Goal: Find specific page/section: Find specific page/section

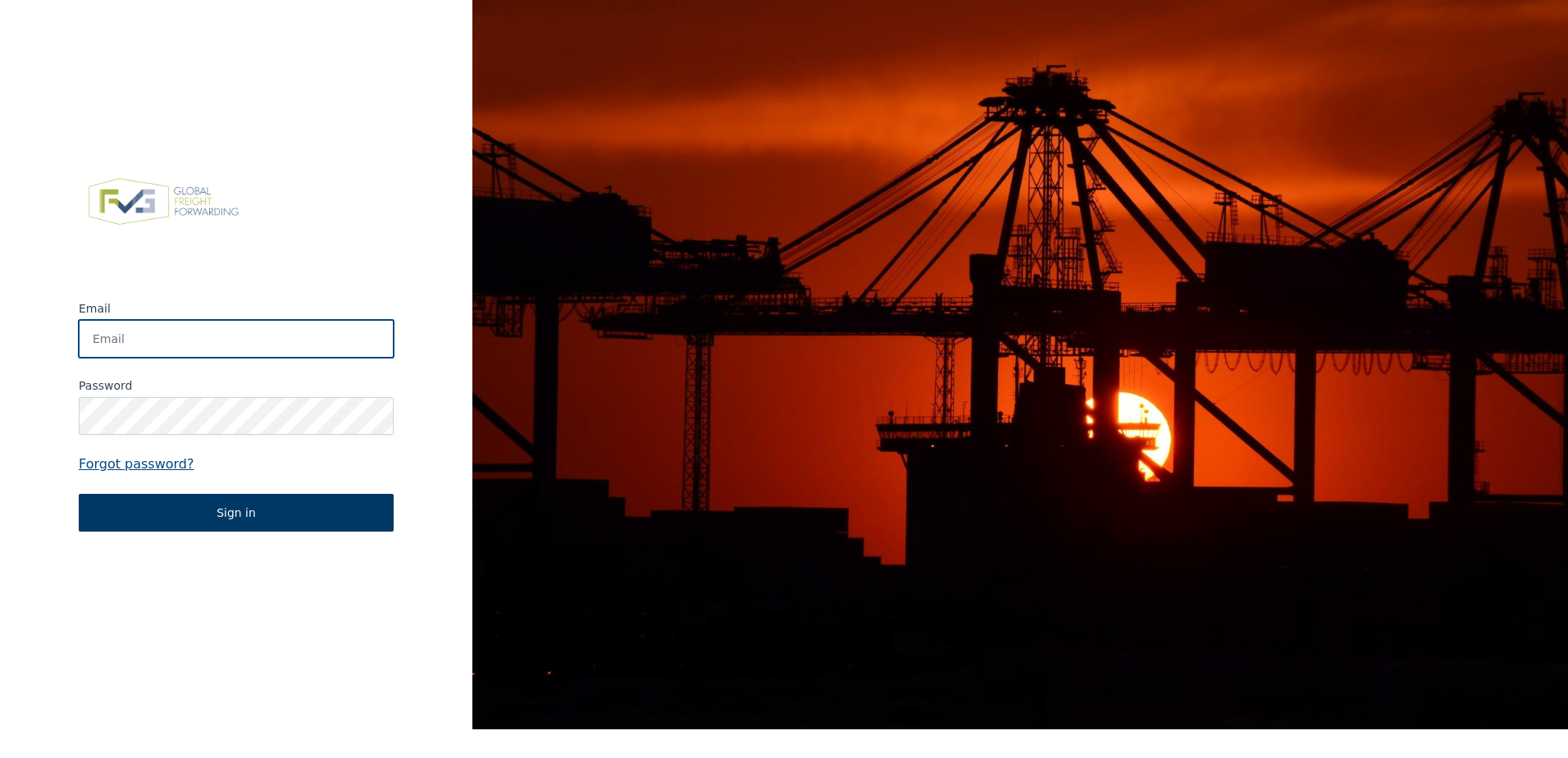
type input "info@schulte-naturstein.de"
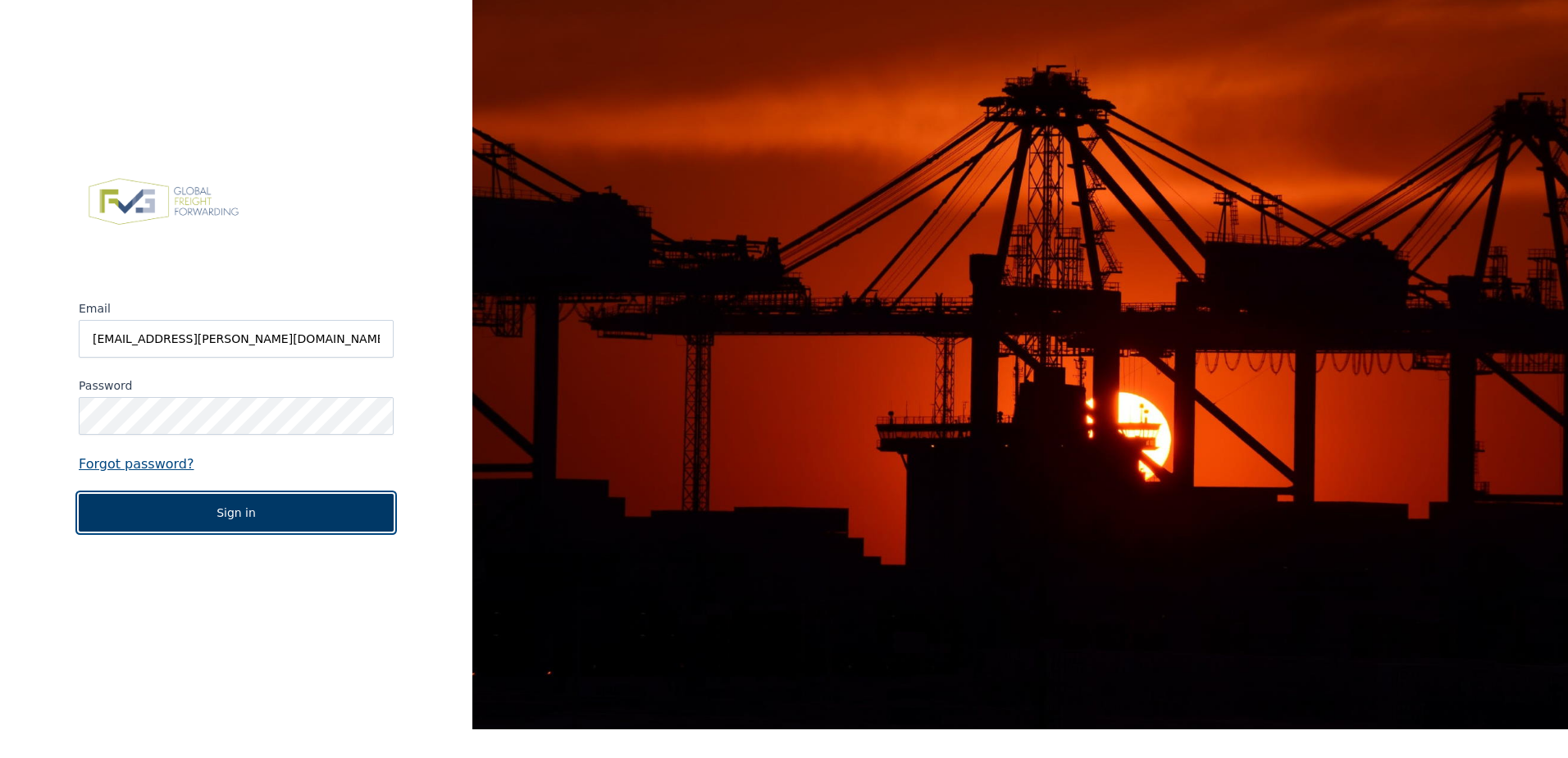
click at [268, 517] on button "Sign in" at bounding box center [236, 512] width 315 height 37
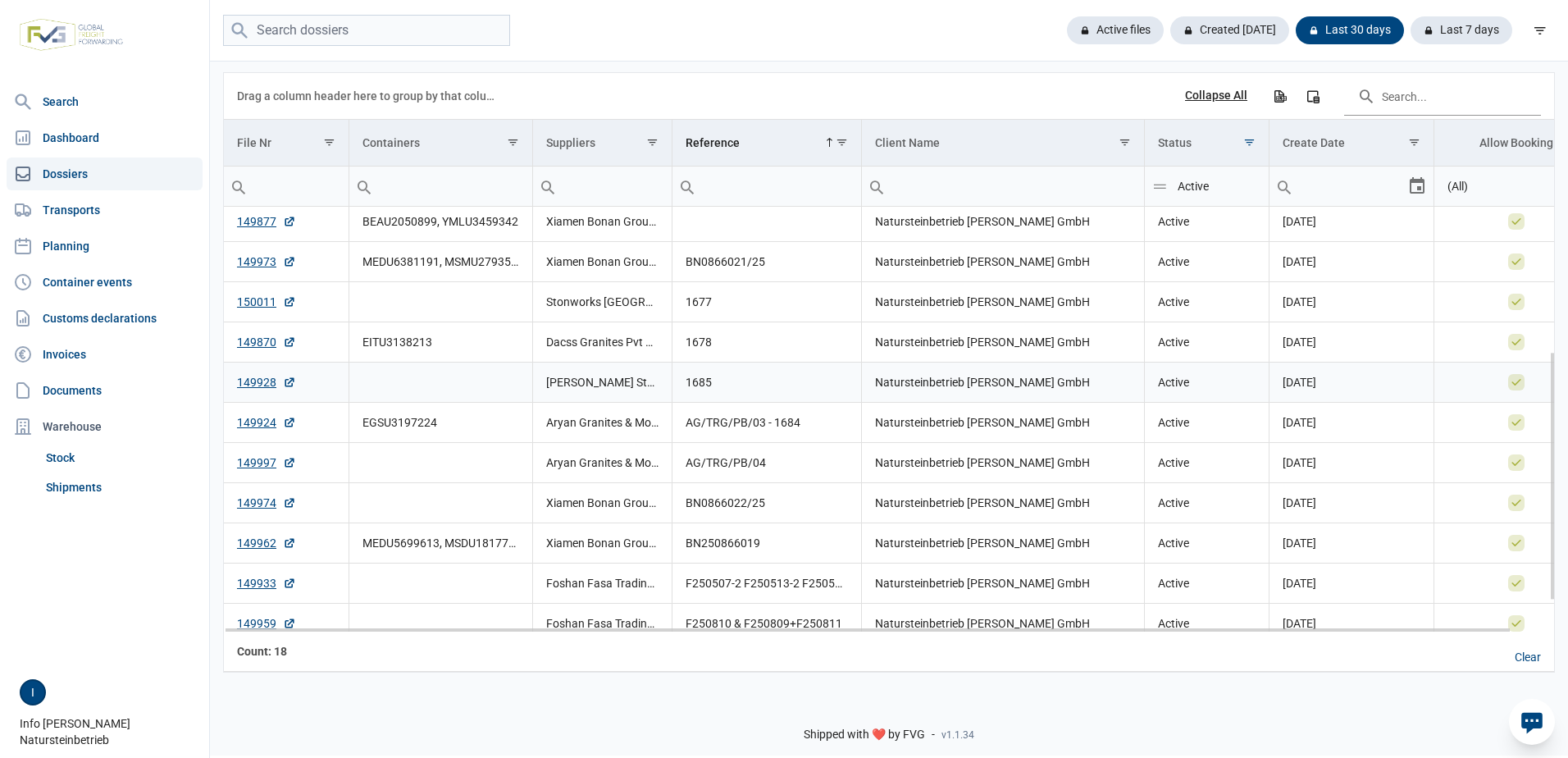
scroll to position [299, 0]
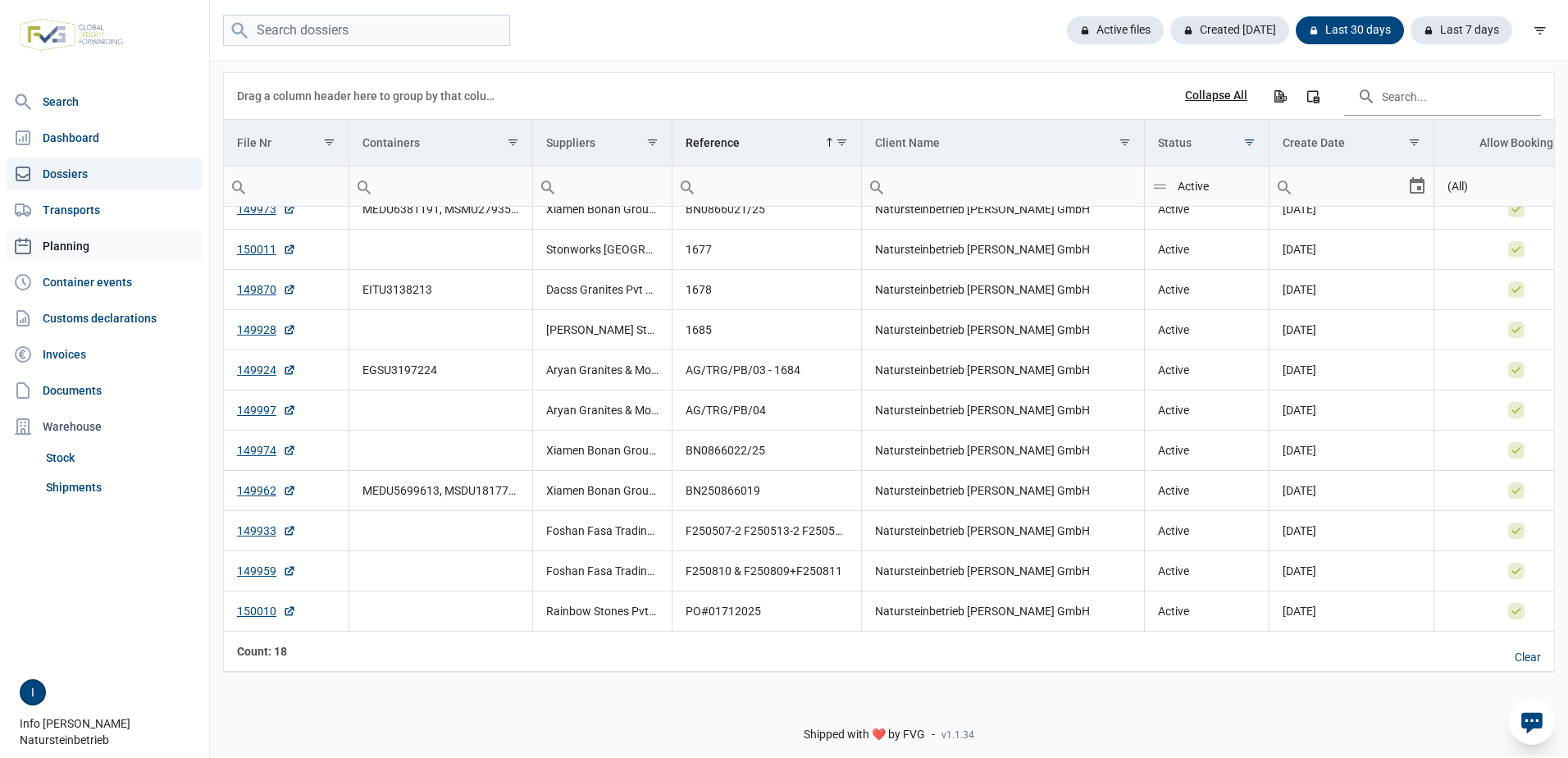
click at [81, 238] on link "Planning" at bounding box center [104, 246] width 196 height 33
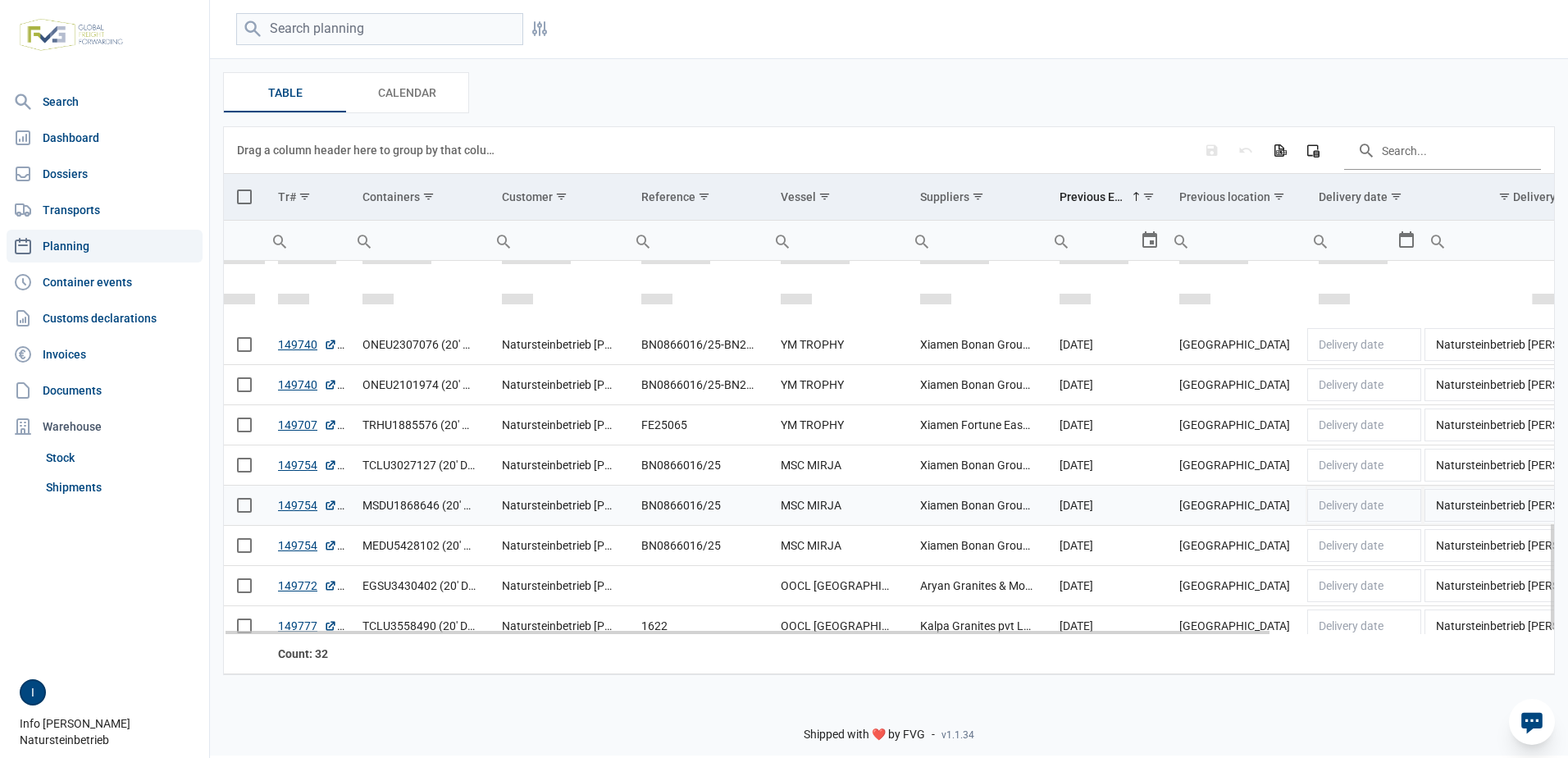
scroll to position [913, 0]
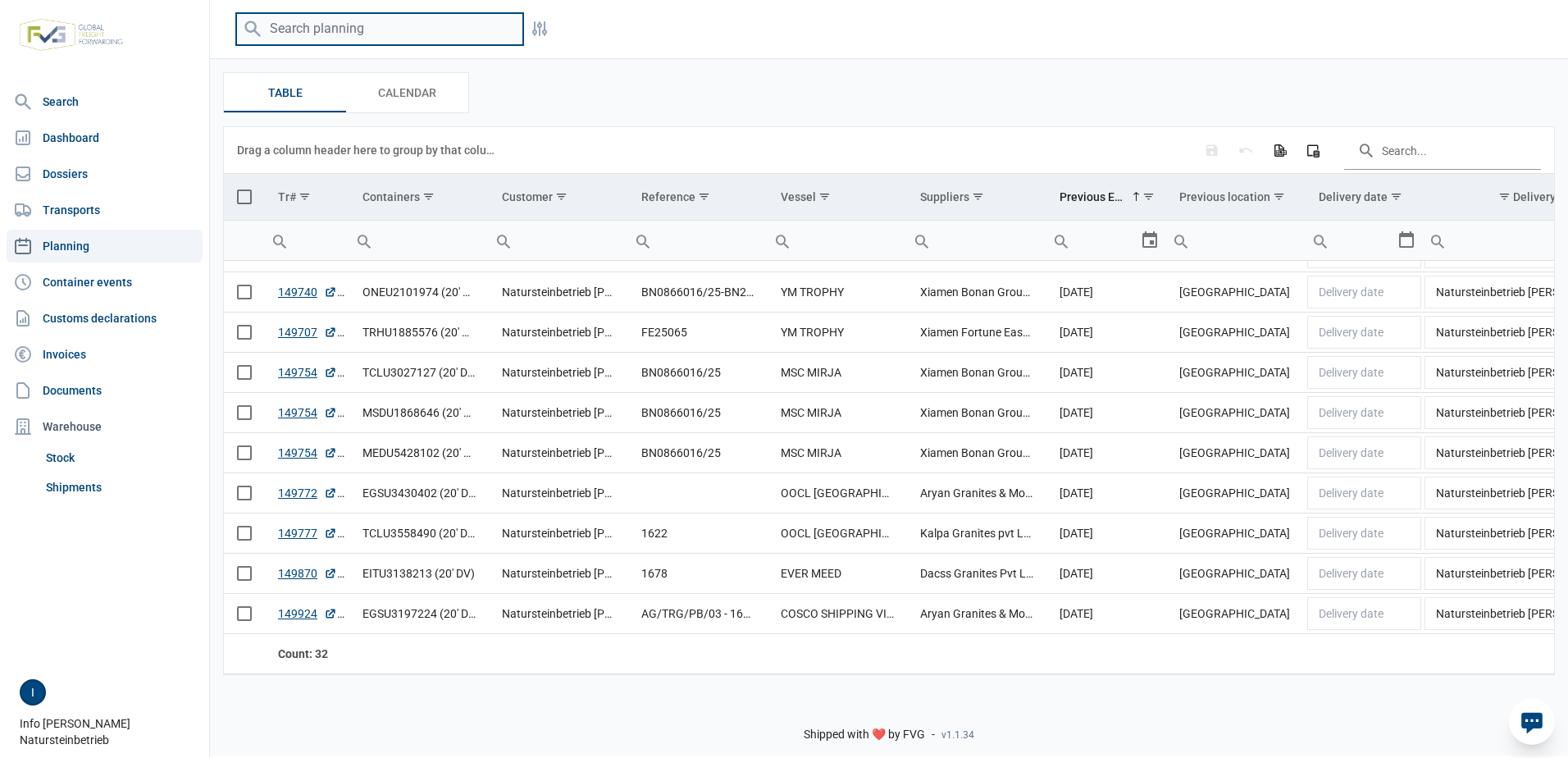
click at [303, 28] on input "search" at bounding box center [379, 29] width 287 height 32
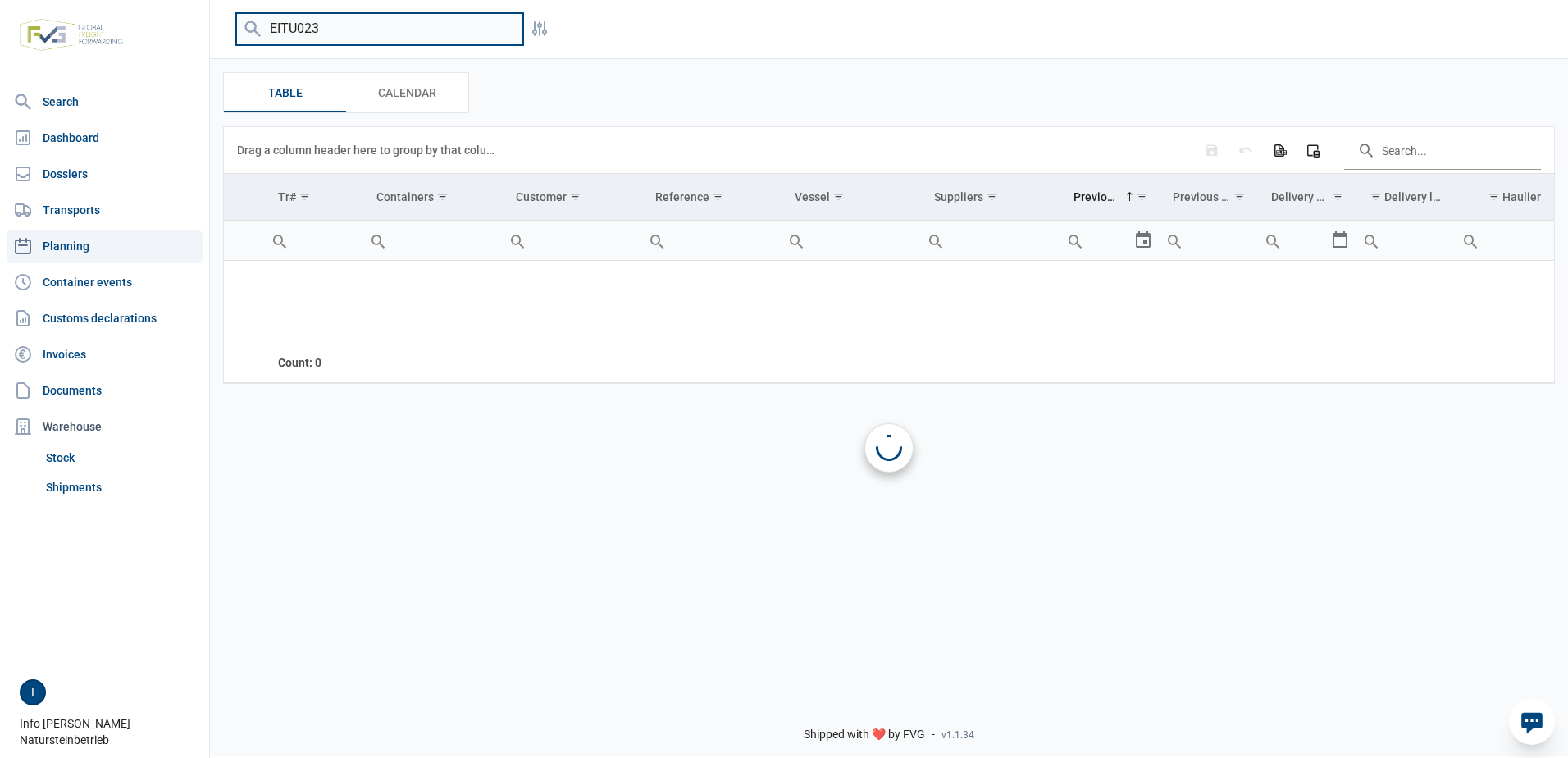
scroll to position [0, 0]
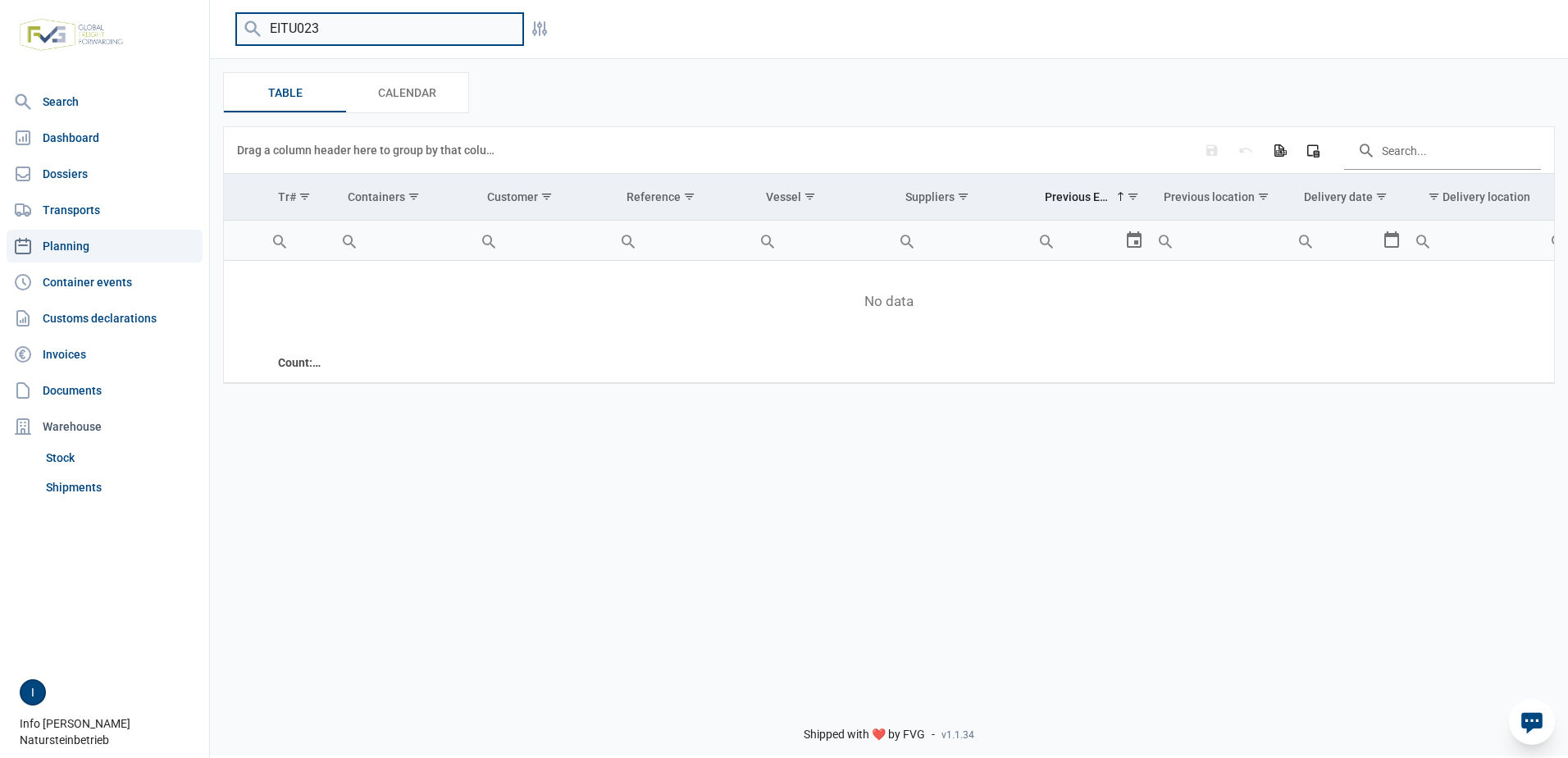
drag, startPoint x: 351, startPoint y: 25, endPoint x: 202, endPoint y: 20, distance: 149.1
click at [202, 20] on div "Search Dashboard Dossiers Transports Planning Container events Customs declarat…" at bounding box center [784, 376] width 1568 height 758
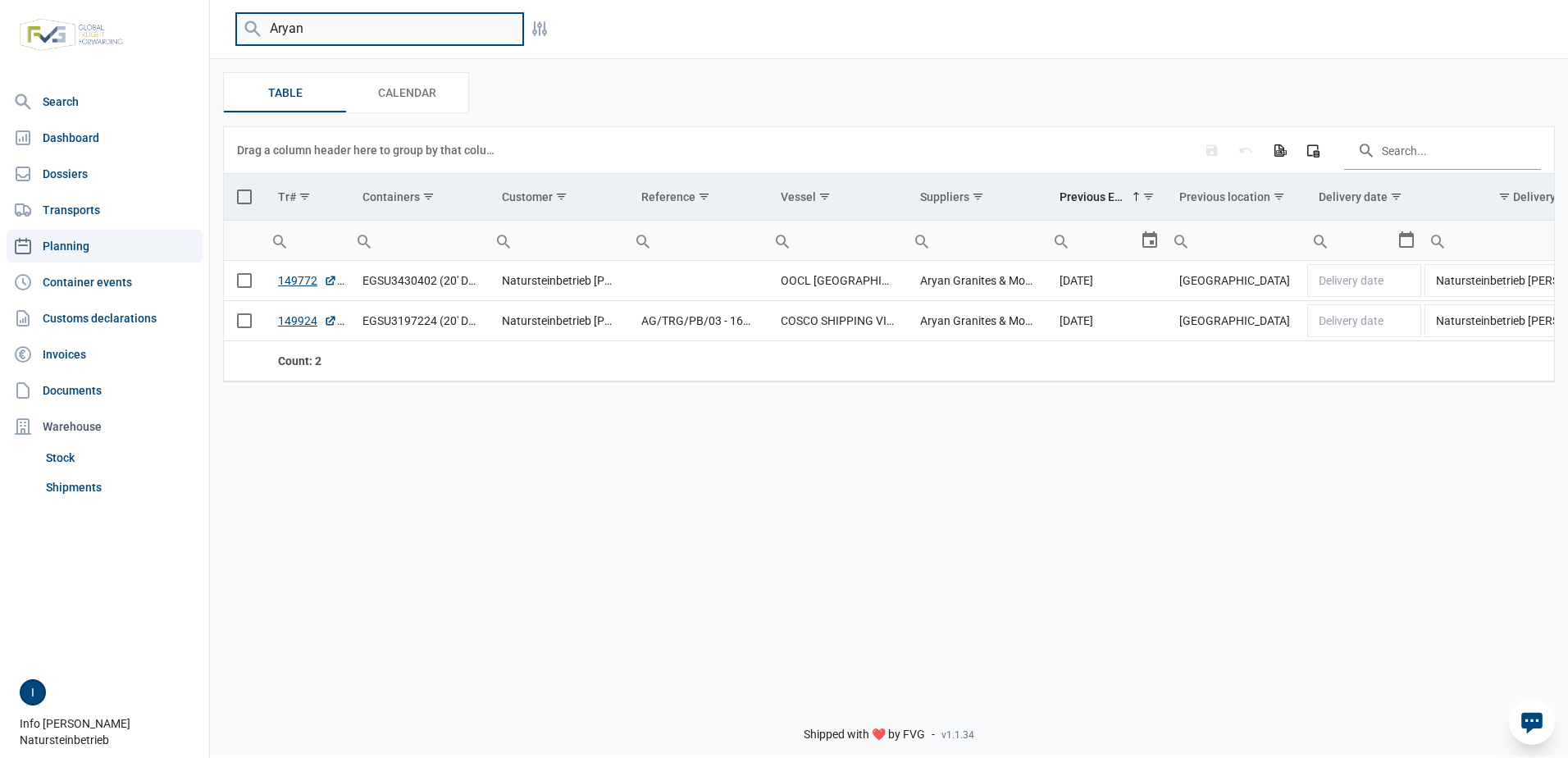
drag, startPoint x: 317, startPoint y: 22, endPoint x: 249, endPoint y: 21, distance: 68.0
click at [249, 21] on div "Aryan" at bounding box center [379, 29] width 287 height 32
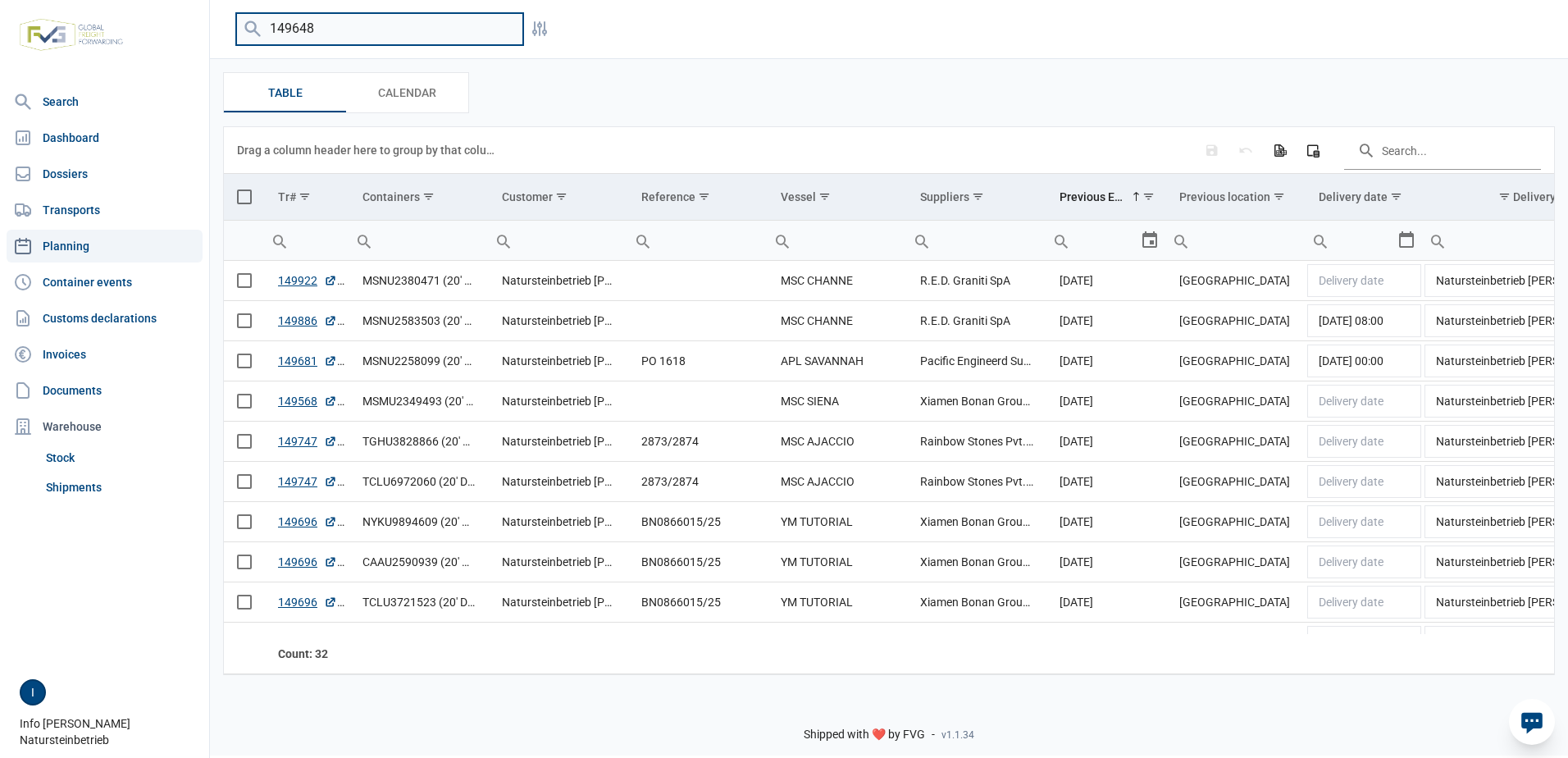
type input "149648"
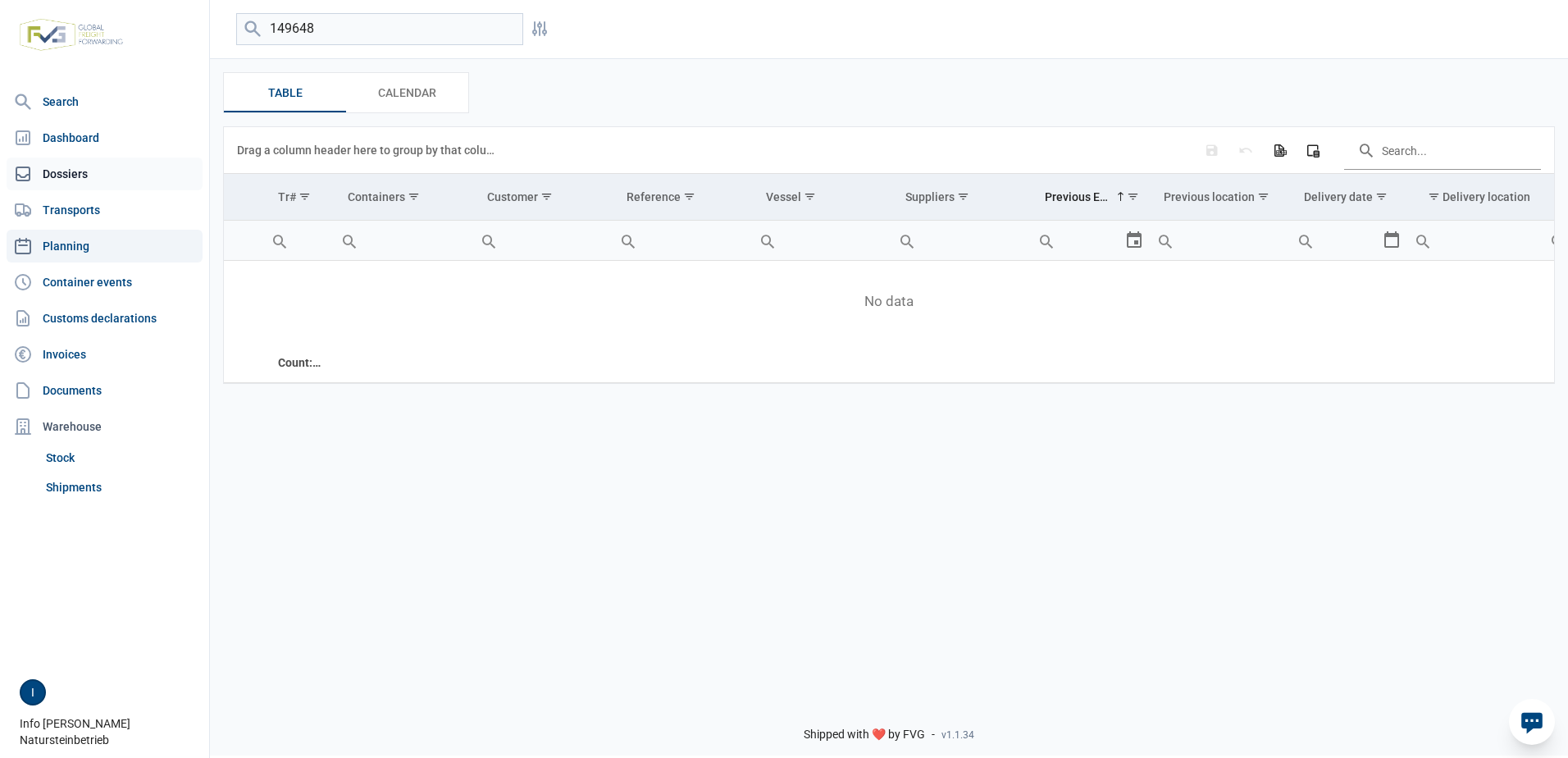
click at [50, 172] on link "Dossiers" at bounding box center [104, 173] width 196 height 33
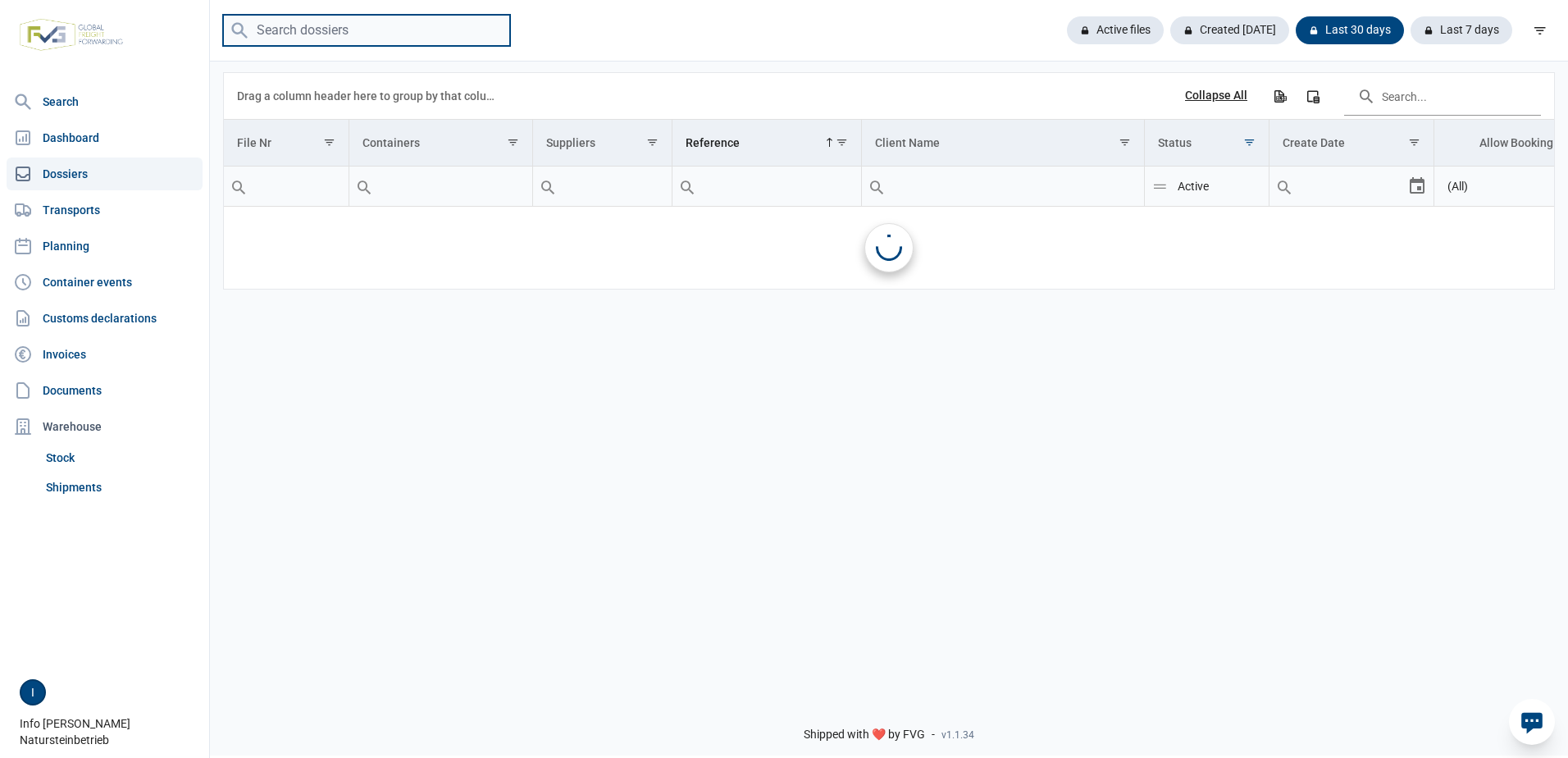
click at [341, 33] on input "search" at bounding box center [367, 31] width 287 height 32
drag, startPoint x: 303, startPoint y: 32, endPoint x: 281, endPoint y: 33, distance: 22.0
click at [281, 33] on input "149348" at bounding box center [367, 31] width 287 height 32
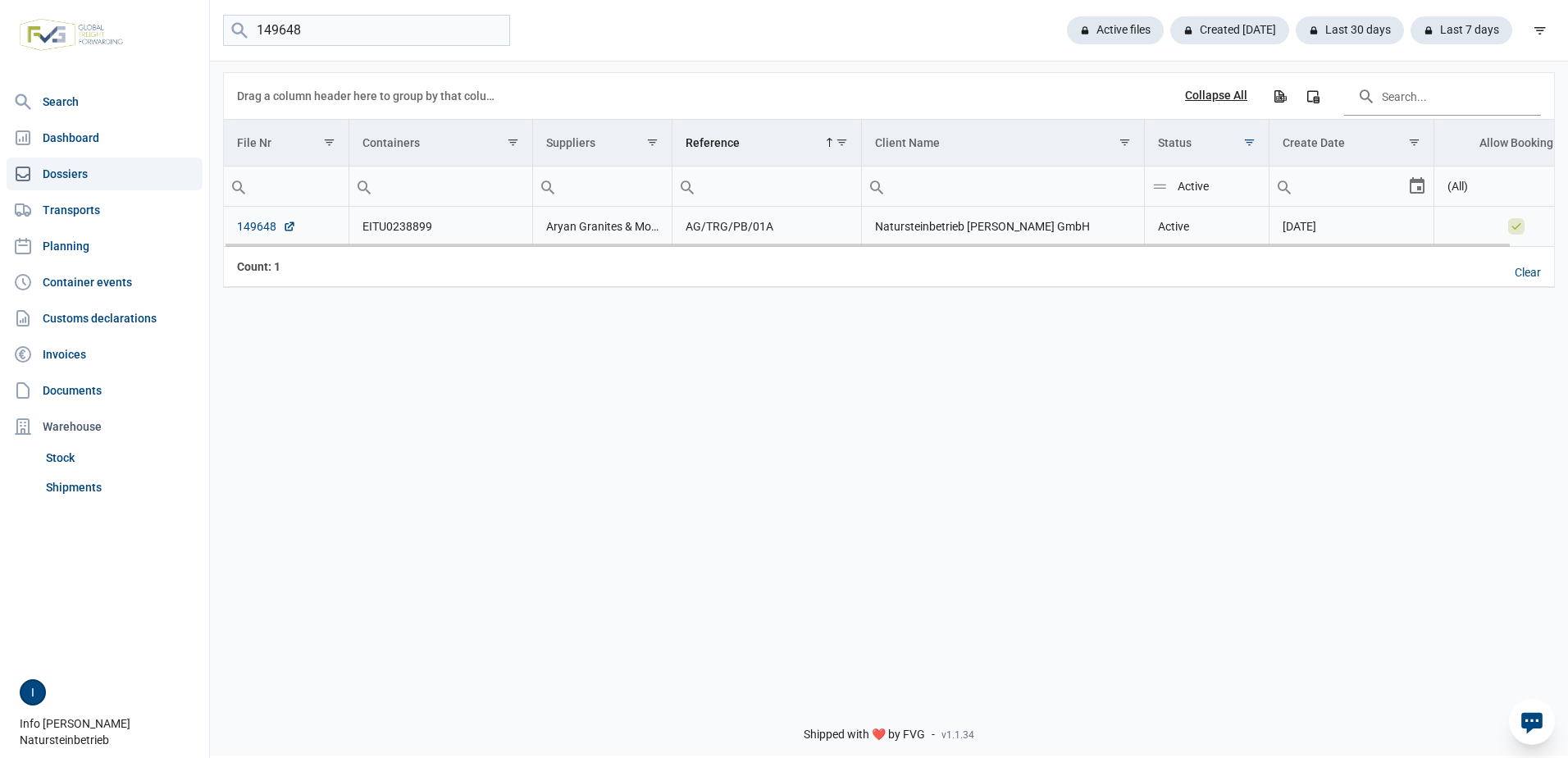
click at [259, 225] on link "149648" at bounding box center [266, 226] width 59 height 16
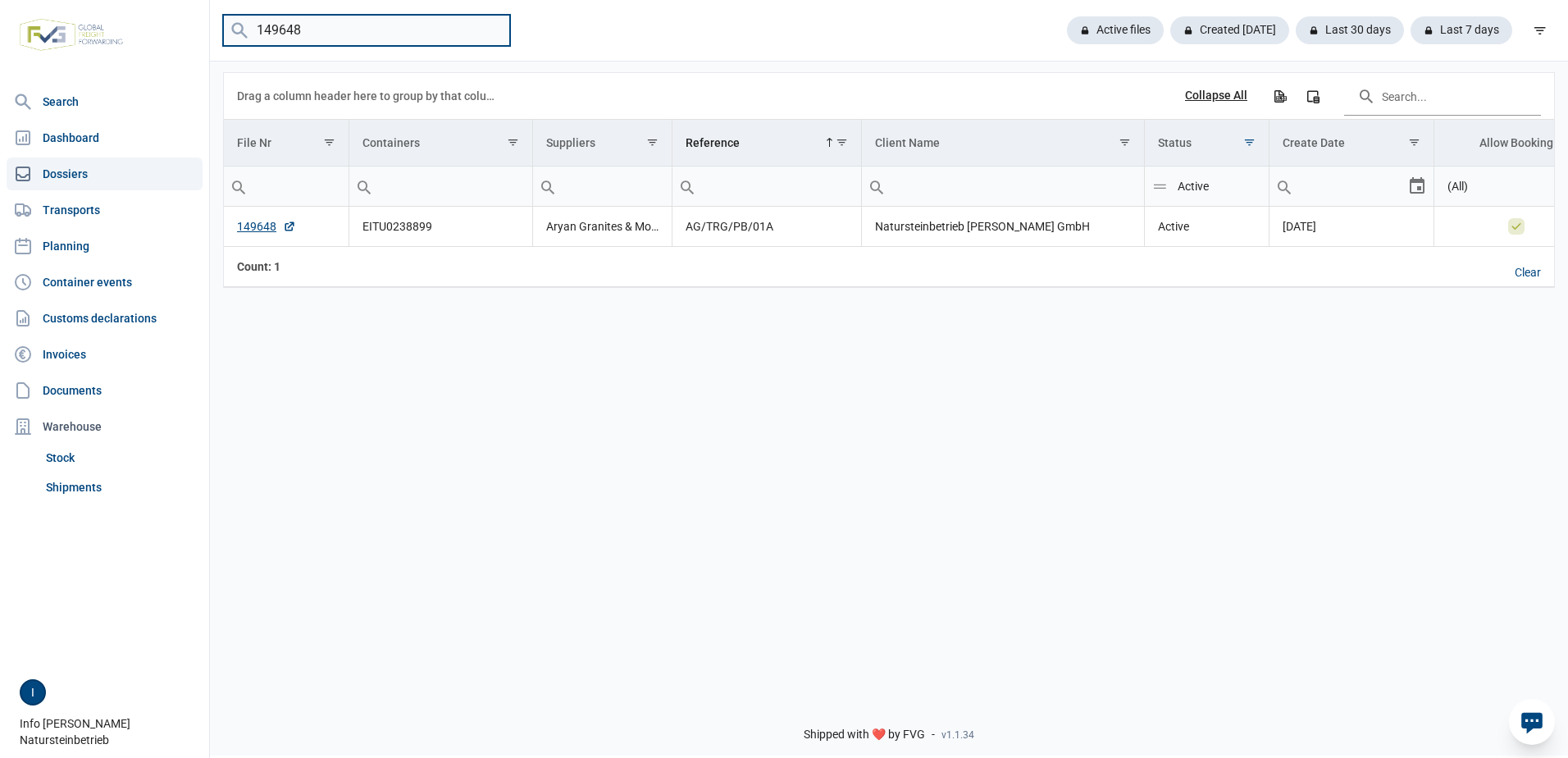
drag, startPoint x: 299, startPoint y: 34, endPoint x: 216, endPoint y: 22, distance: 83.9
click at [216, 22] on div "149648 Active files Created today Last 30 days Last 7 days" at bounding box center [889, 31] width 1358 height 32
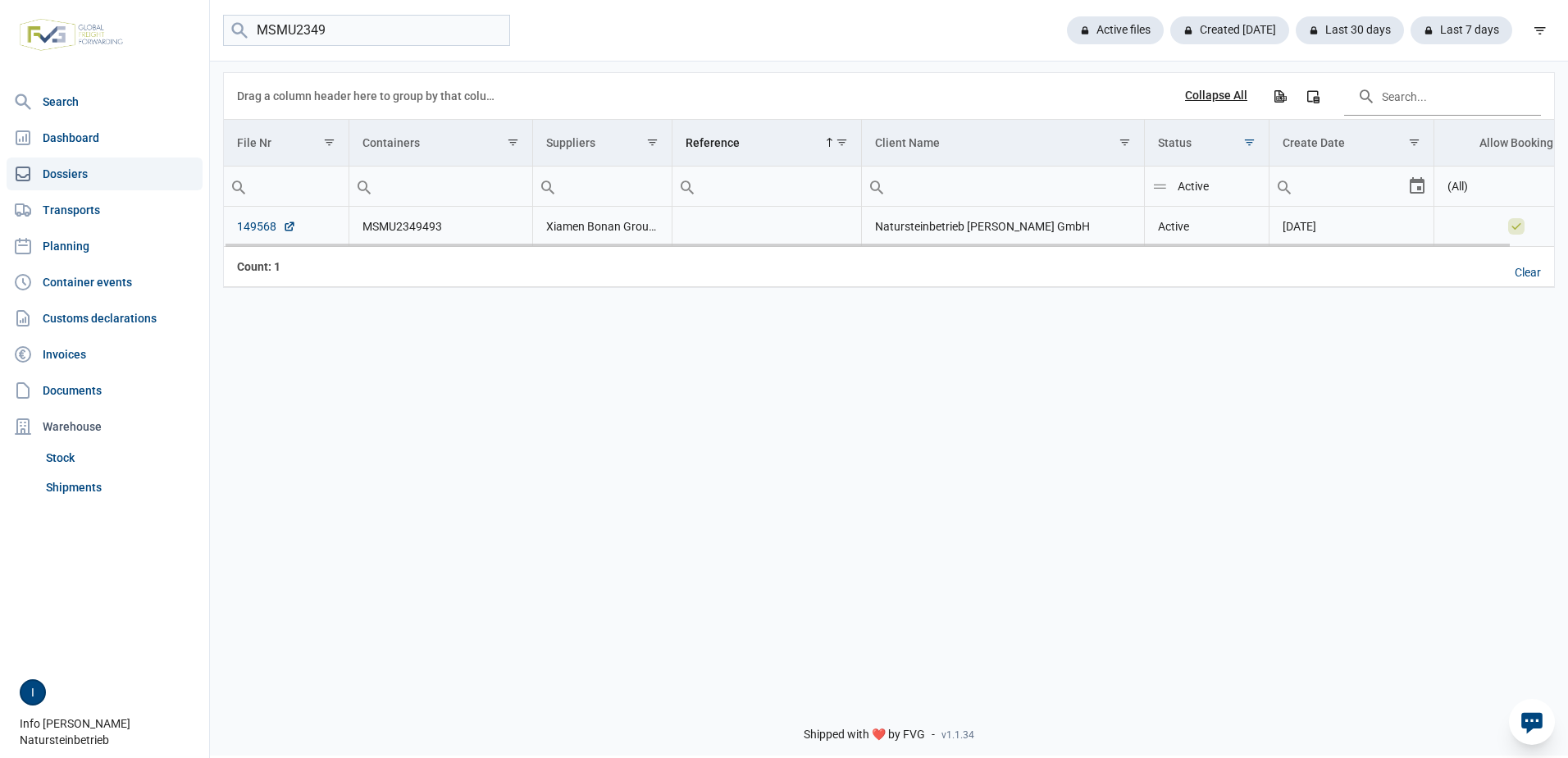
click at [255, 224] on link "149568" at bounding box center [266, 226] width 59 height 16
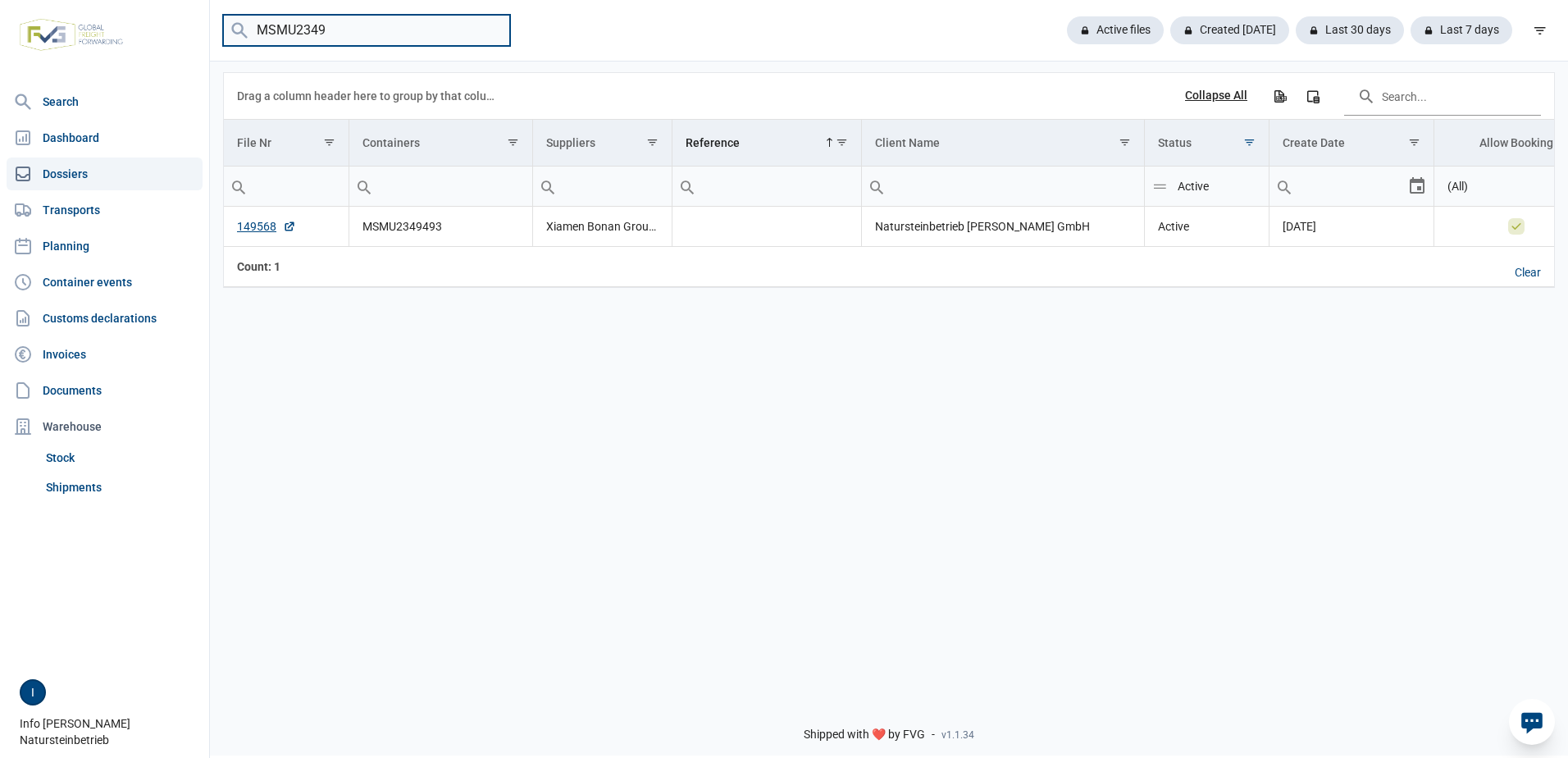
drag, startPoint x: 362, startPoint y: 42, endPoint x: 157, endPoint y: 25, distance: 205.7
click at [157, 25] on div "Search Dashboard Dossiers Transports Planning Container events Customs declarat…" at bounding box center [784, 376] width 1568 height 758
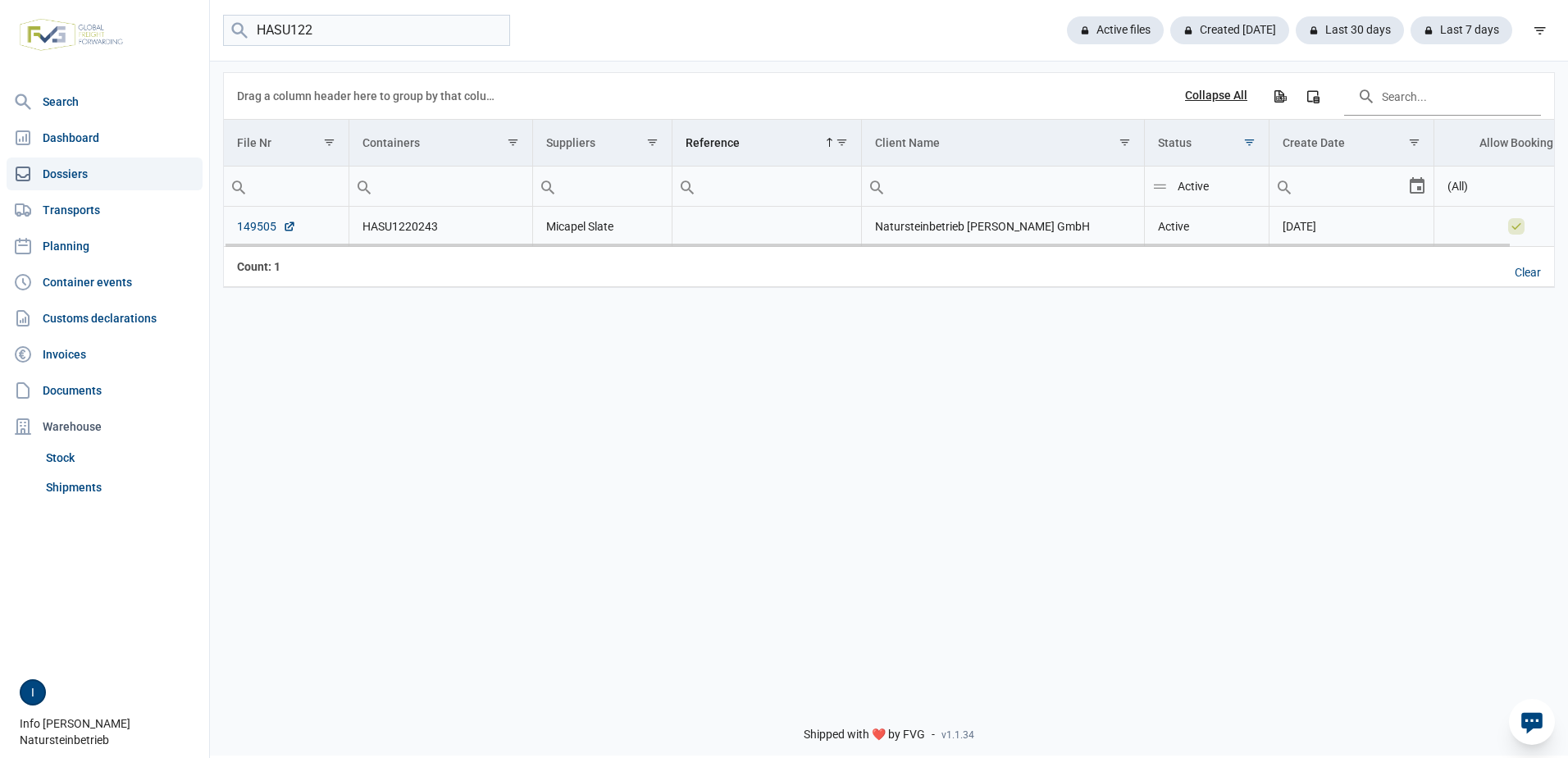
click at [259, 224] on link "149505" at bounding box center [266, 226] width 59 height 16
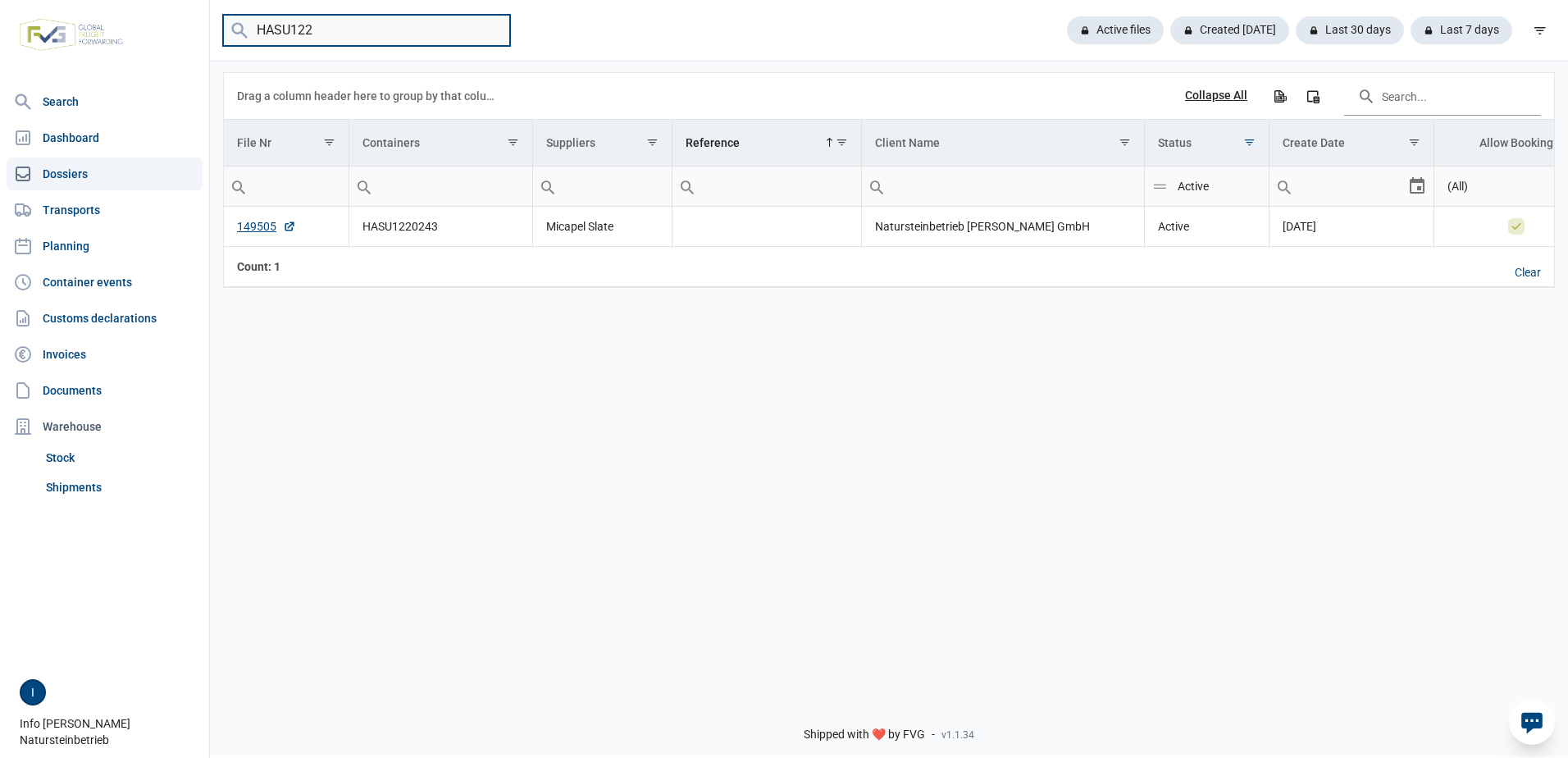
drag, startPoint x: 351, startPoint y: 33, endPoint x: 117, endPoint y: 8, distance: 235.3
click at [125, 13] on div "Search Dashboard Dossiers Transports Planning Container events Customs declarat…" at bounding box center [784, 376] width 1568 height 758
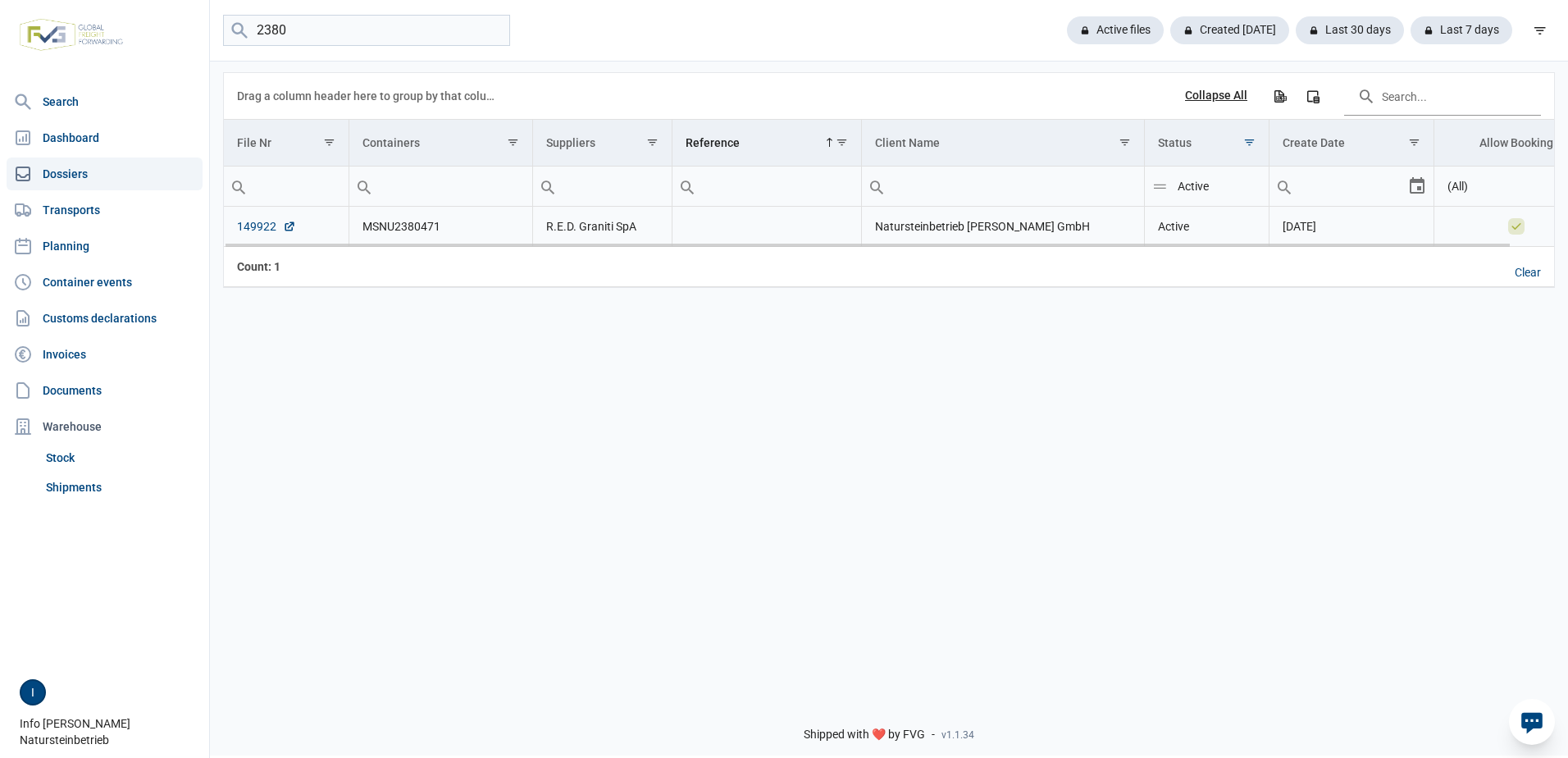
click at [251, 222] on link "149922" at bounding box center [266, 226] width 59 height 16
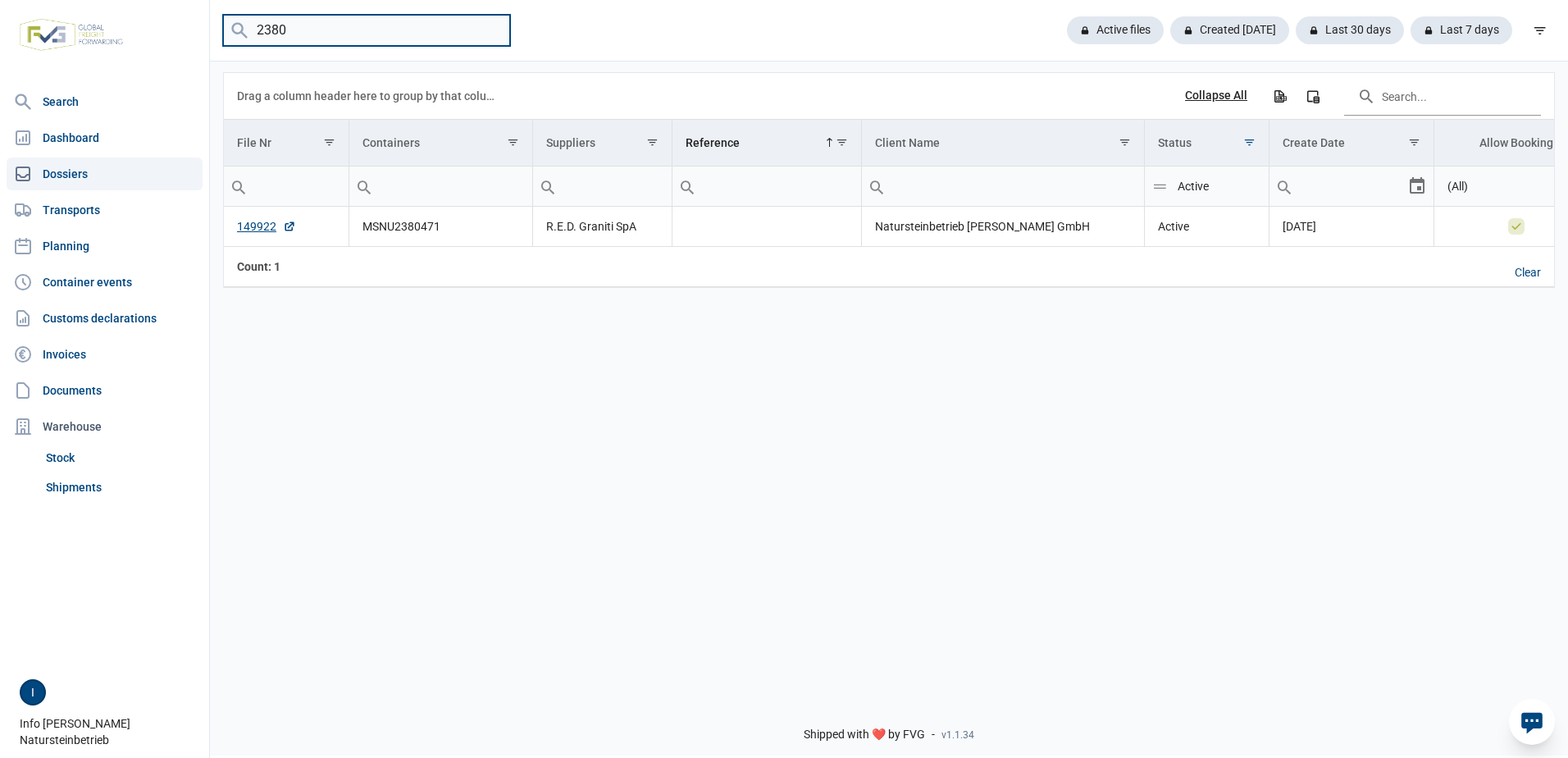
drag, startPoint x: 332, startPoint y: 34, endPoint x: 242, endPoint y: 31, distance: 90.0
click at [242, 31] on menu "2380" at bounding box center [367, 31] width 287 height 32
type input "Anagha"
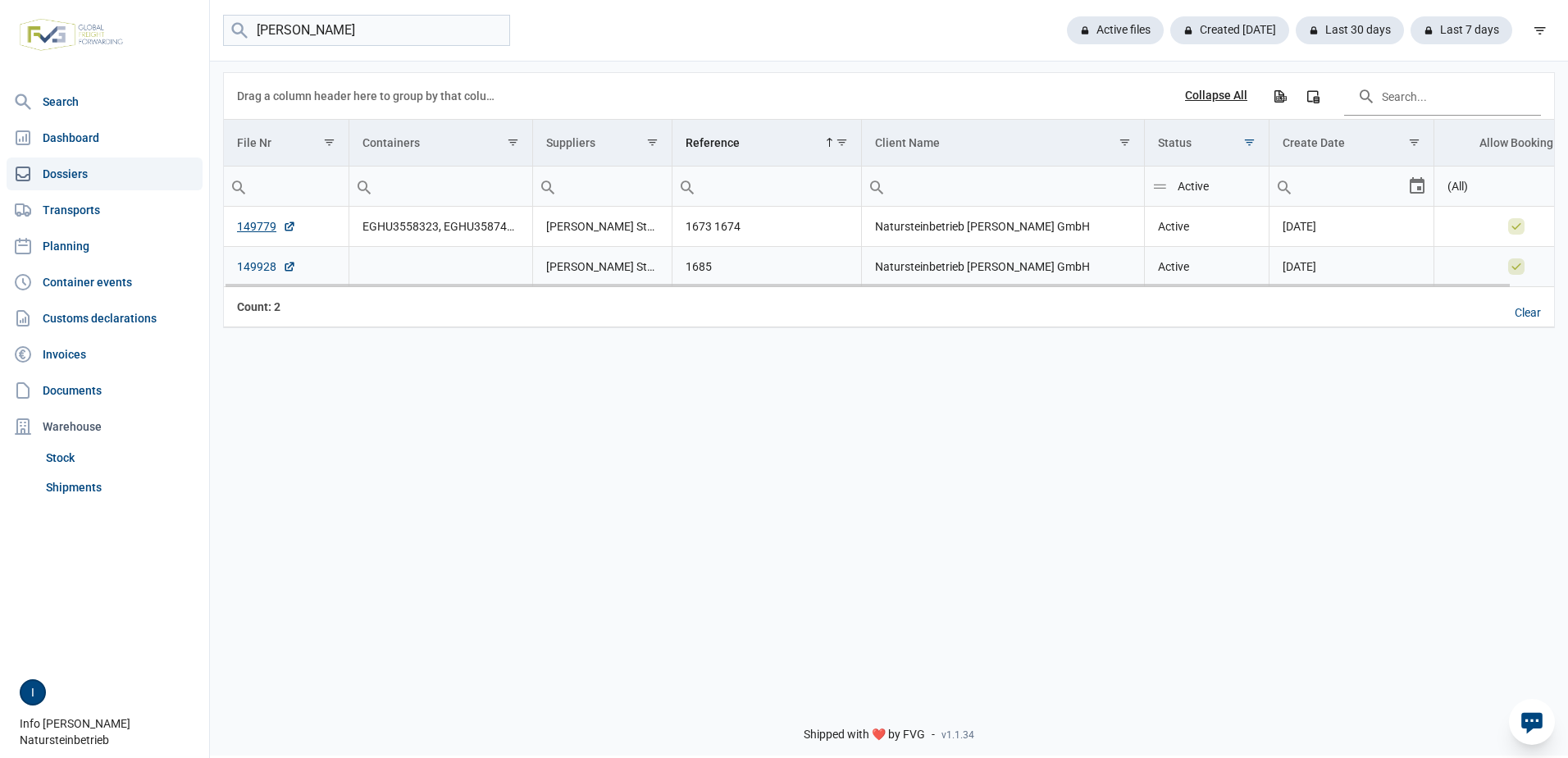
click at [261, 263] on link "149928" at bounding box center [266, 266] width 59 height 16
click at [247, 228] on link "149779" at bounding box center [266, 226] width 59 height 16
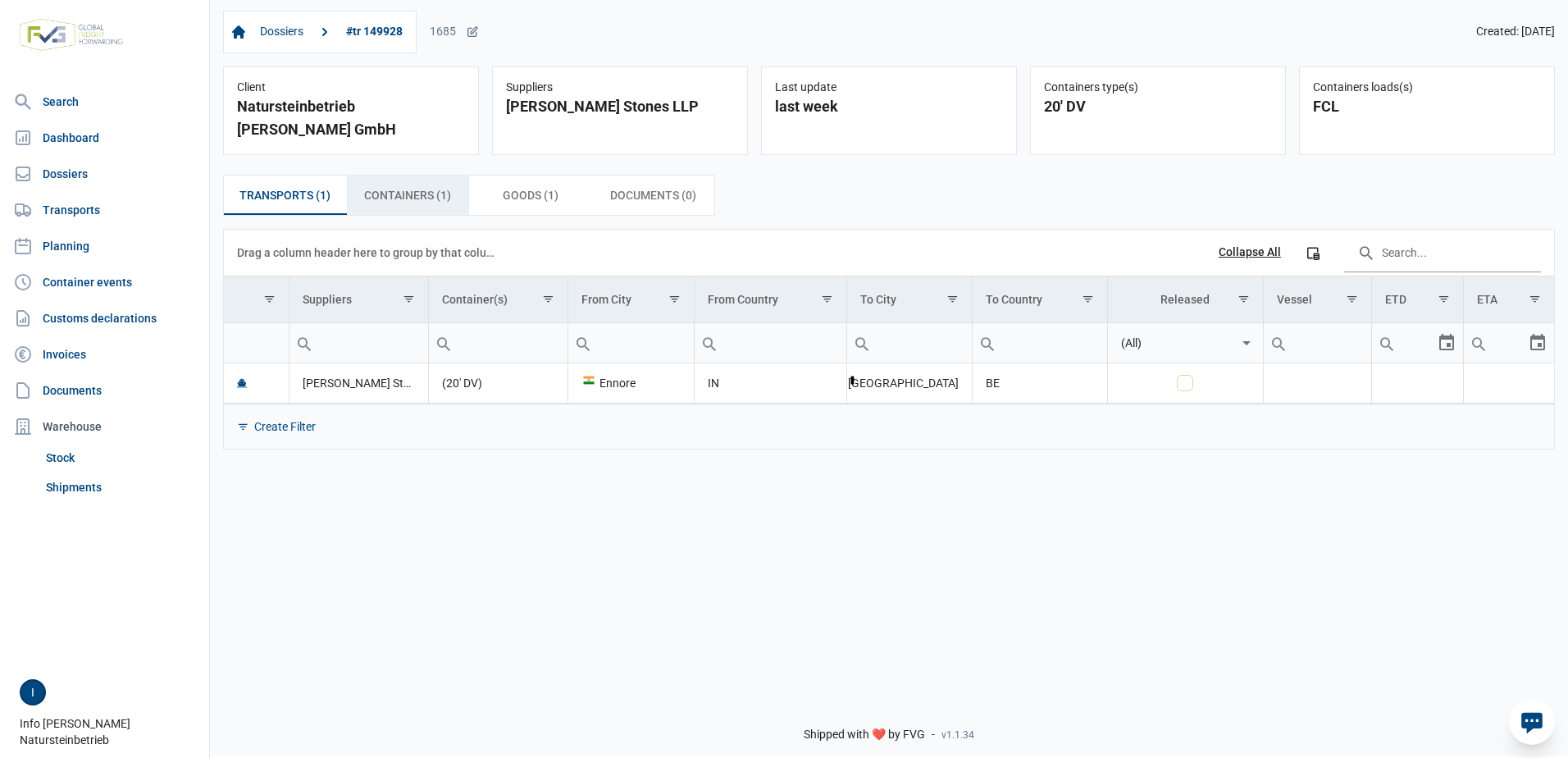
click at [373, 185] on span "Containers (1) Containers (1)" at bounding box center [408, 195] width 87 height 20
